Goal: Information Seeking & Learning: Learn about a topic

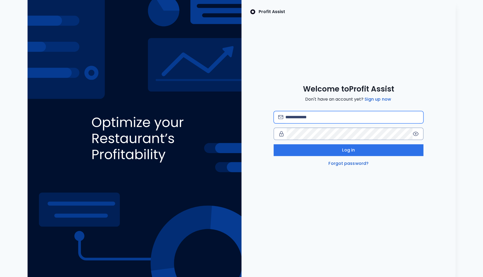
click at [313, 118] on input "email" at bounding box center [351, 117] width 133 height 12
type input "**********"
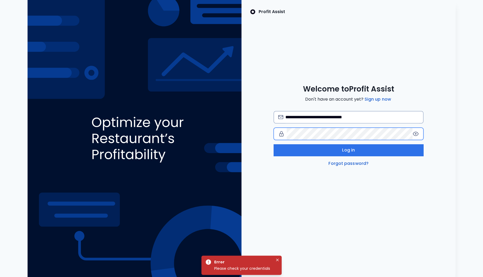
click at [276, 138] on div at bounding box center [349, 134] width 150 height 12
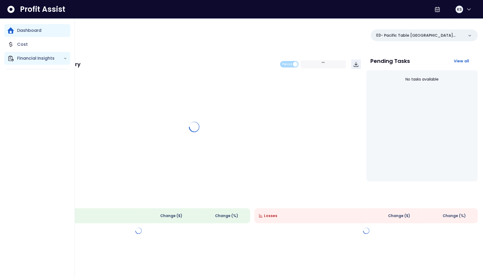
click at [20, 60] on p "Financial Insights" at bounding box center [40, 58] width 46 height 6
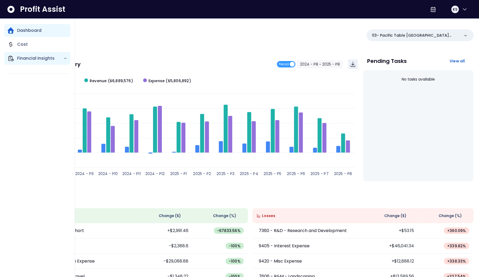
click at [47, 58] on p "Financial Insights" at bounding box center [40, 58] width 46 height 6
click at [52, 60] on p "Financial Insights" at bounding box center [40, 58] width 46 height 6
click at [64, 59] on icon "Main navigation" at bounding box center [65, 58] width 4 height 4
click at [18, 44] on p "Cost" at bounding box center [22, 44] width 11 height 6
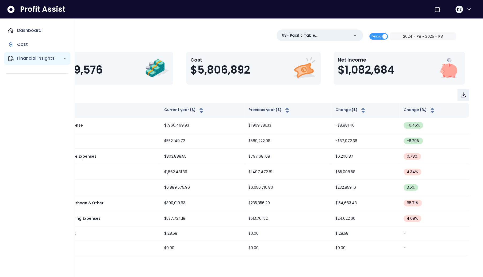
click at [29, 56] on p "Financial Insights" at bounding box center [40, 58] width 46 height 6
